Goal: Go to known website: Access a specific website the user already knows

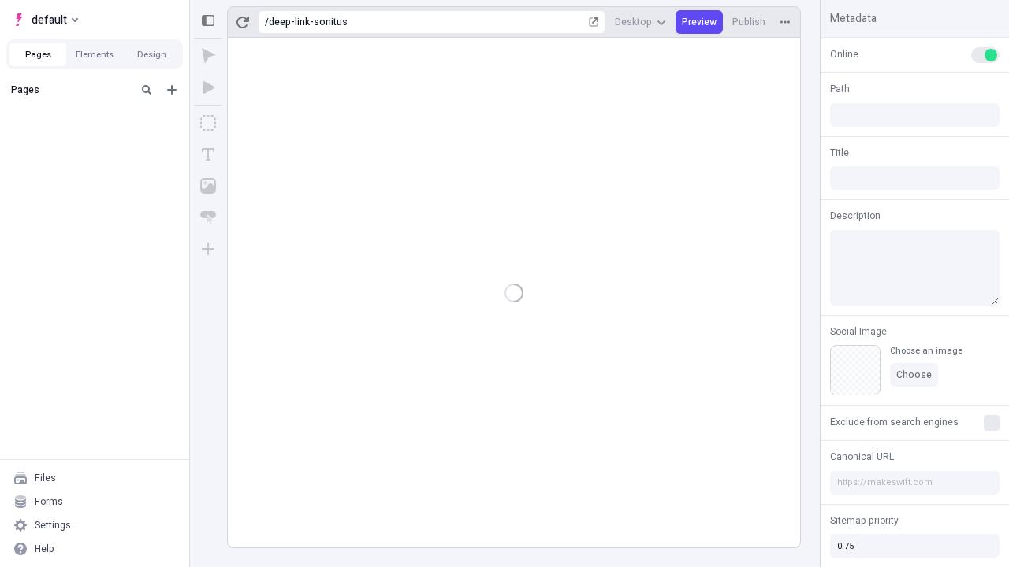
type input "/deep-link-sonitus"
